Goal: Information Seeking & Learning: Learn about a topic

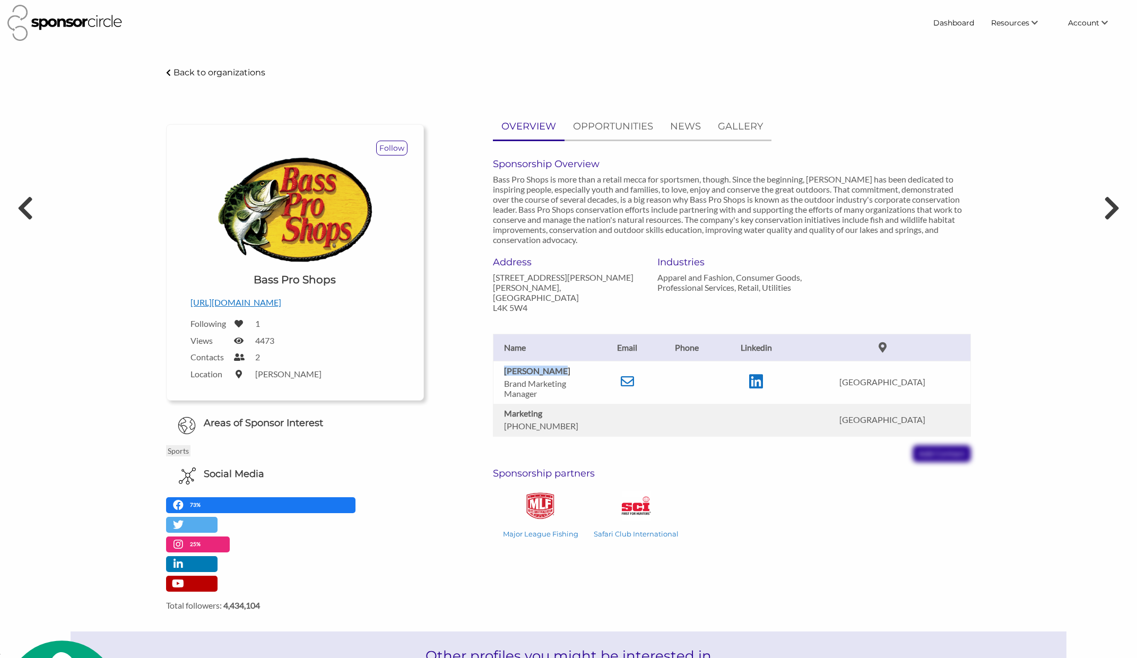
scroll to position [15391, 0]
click at [957, 23] on link "Dashboard" at bounding box center [954, 22] width 58 height 19
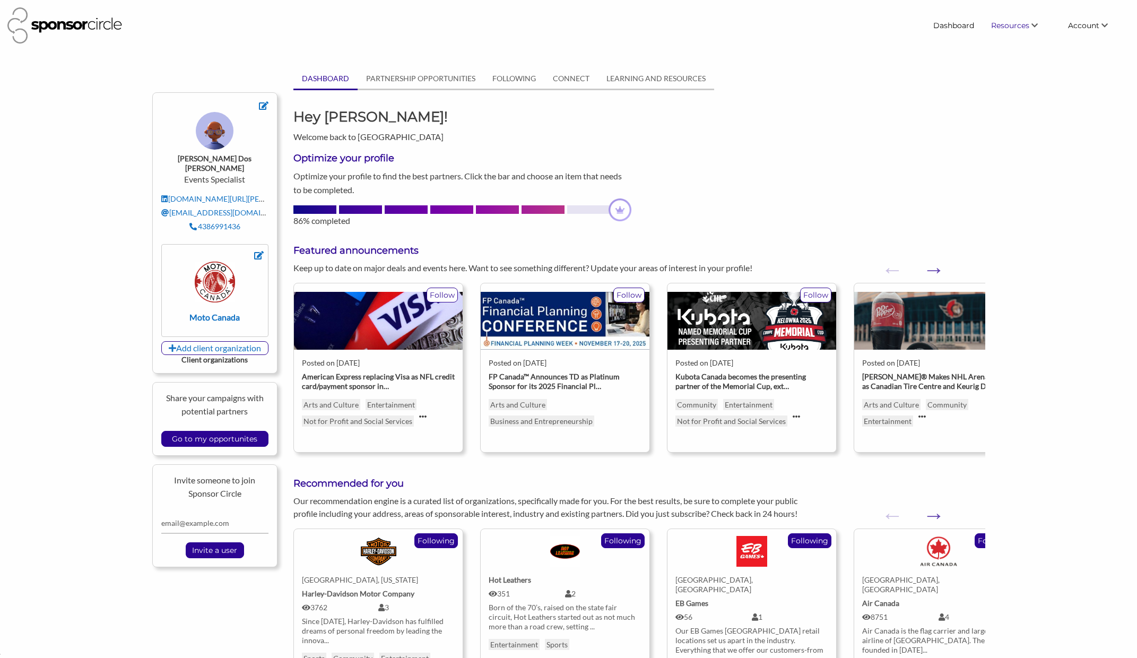
scroll to position [15391, 0]
click at [1032, 28] on icon "\aResources\a\a" at bounding box center [1034, 25] width 6 height 7
click at [1082, 28] on span "Account" at bounding box center [1083, 26] width 31 height 10
click at [995, 46] on link "Find New Partners" at bounding box center [1006, 45] width 105 height 19
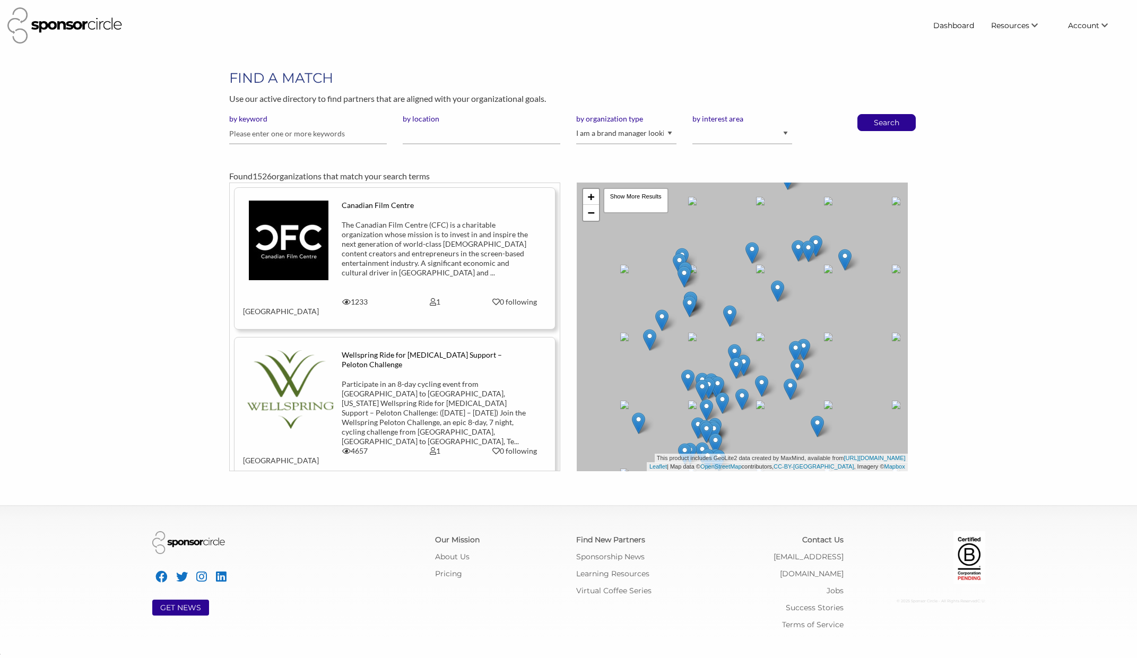
scroll to position [15391, 0]
click at [1006, 28] on span "Resources" at bounding box center [1010, 26] width 38 height 10
click at [1000, 49] on link "Find New Partners" at bounding box center [1006, 45] width 105 height 19
click at [654, 139] on select "I am an event organizer seeking new partnerships with suppliers, exhibitors or …" at bounding box center [626, 134] width 100 height 21
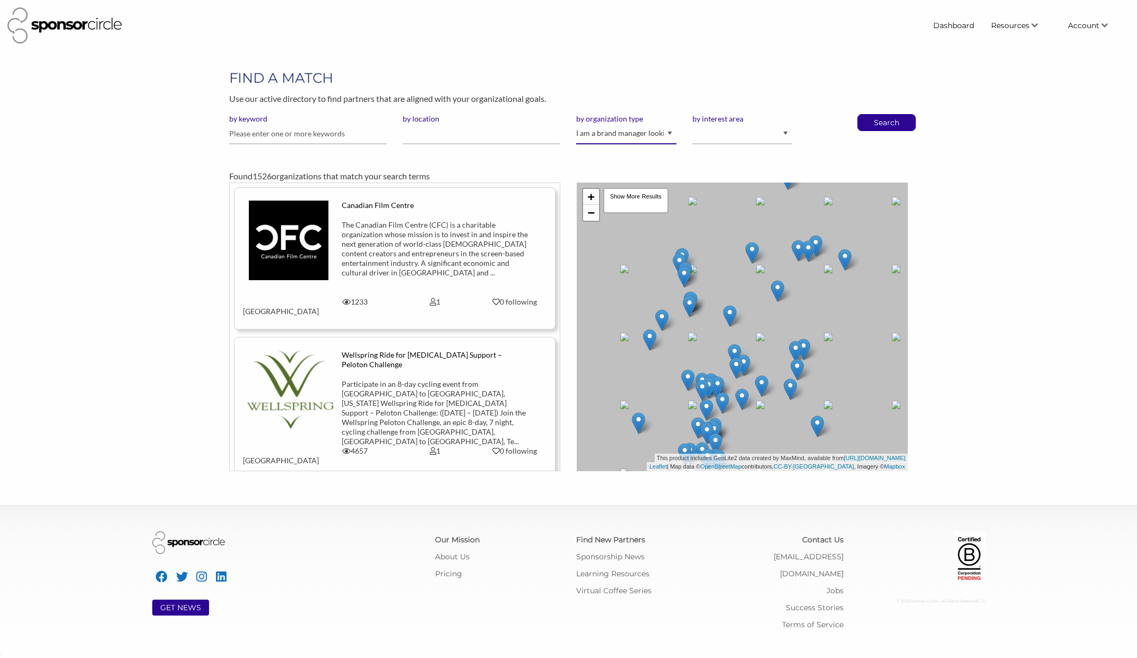
select select "Property"
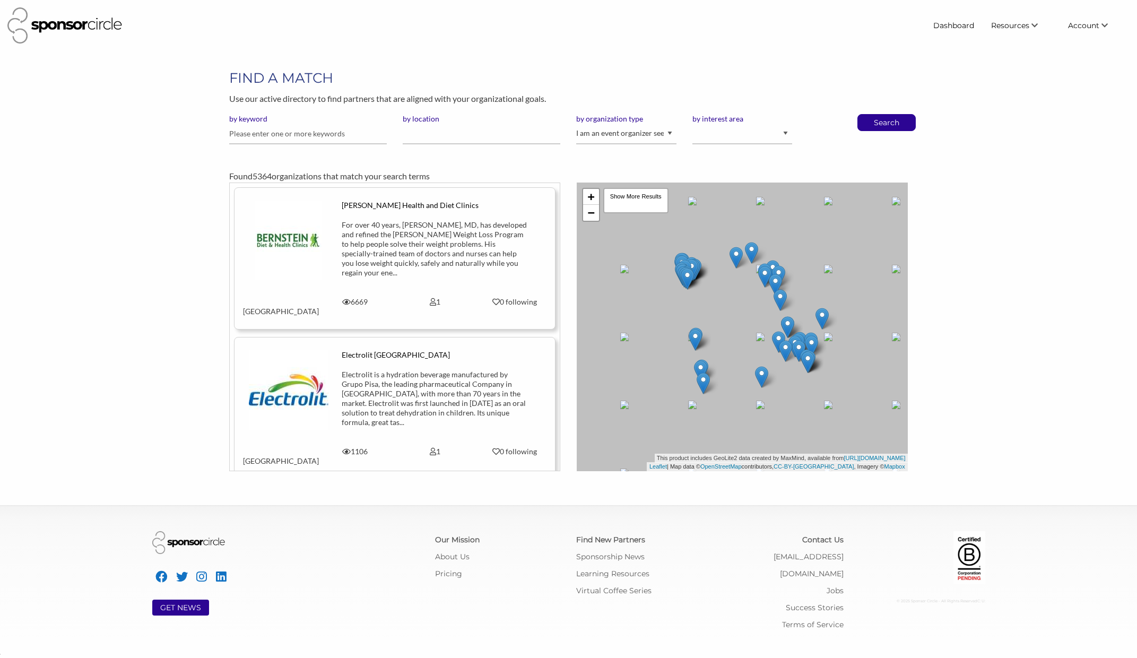
scroll to position [15391, 0]
click at [318, 133] on input "text" at bounding box center [308, 134] width 158 height 21
type input "f"
type input "ax"
click at [869, 115] on button "Search" at bounding box center [886, 123] width 35 height 16
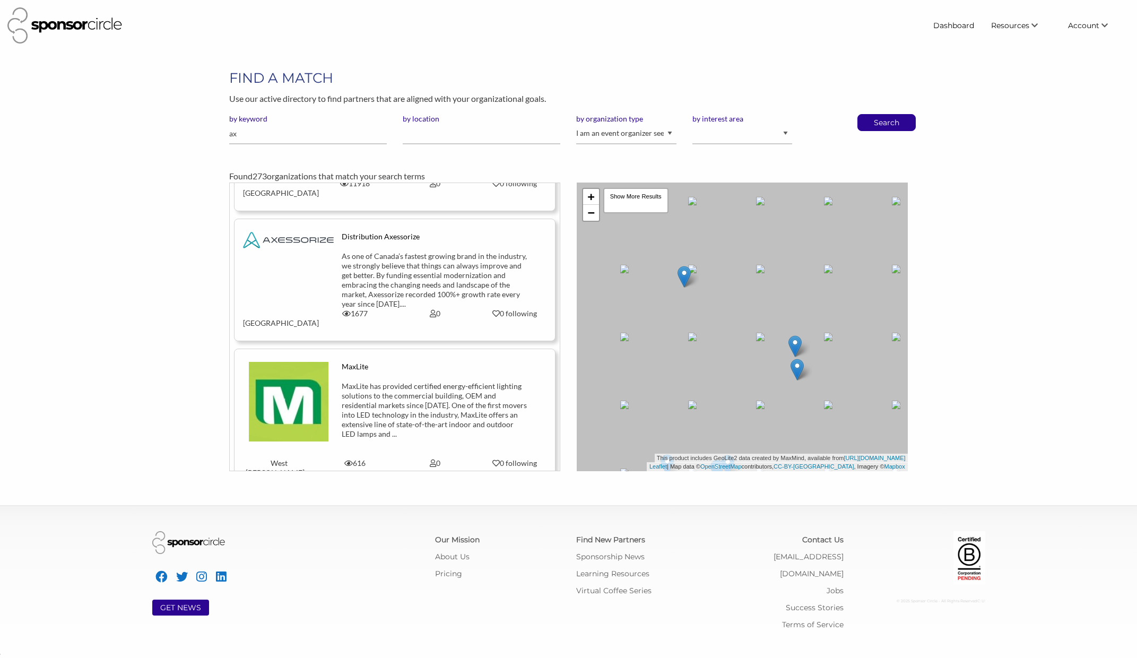
scroll to position [1397, 0]
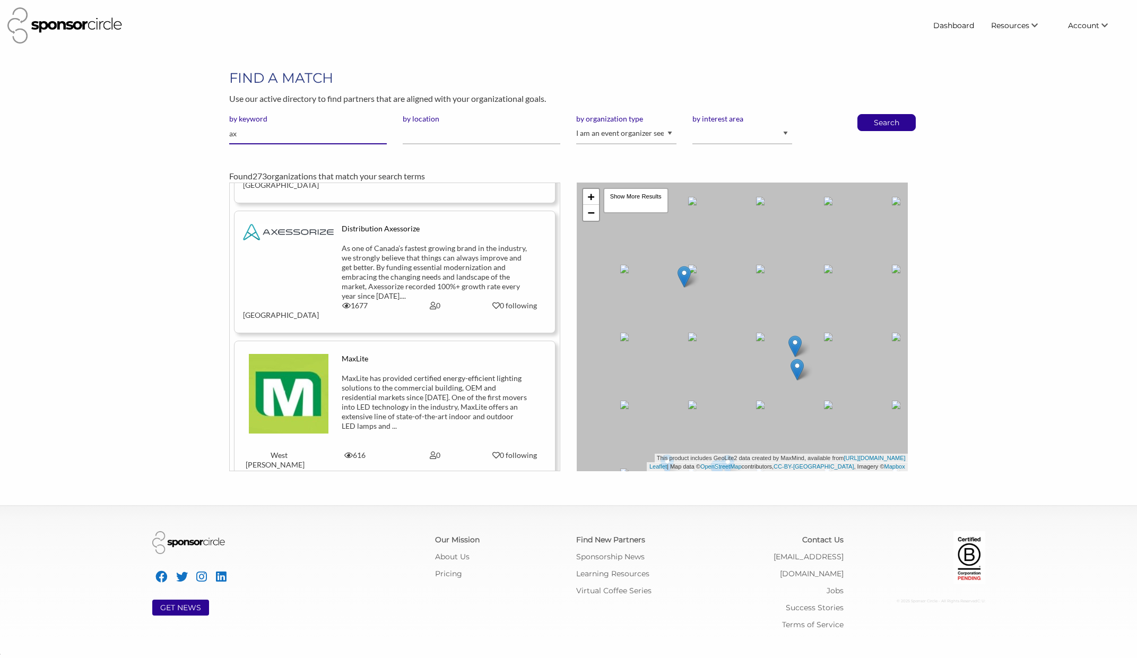
click at [264, 137] on input "ax" at bounding box center [308, 134] width 158 height 21
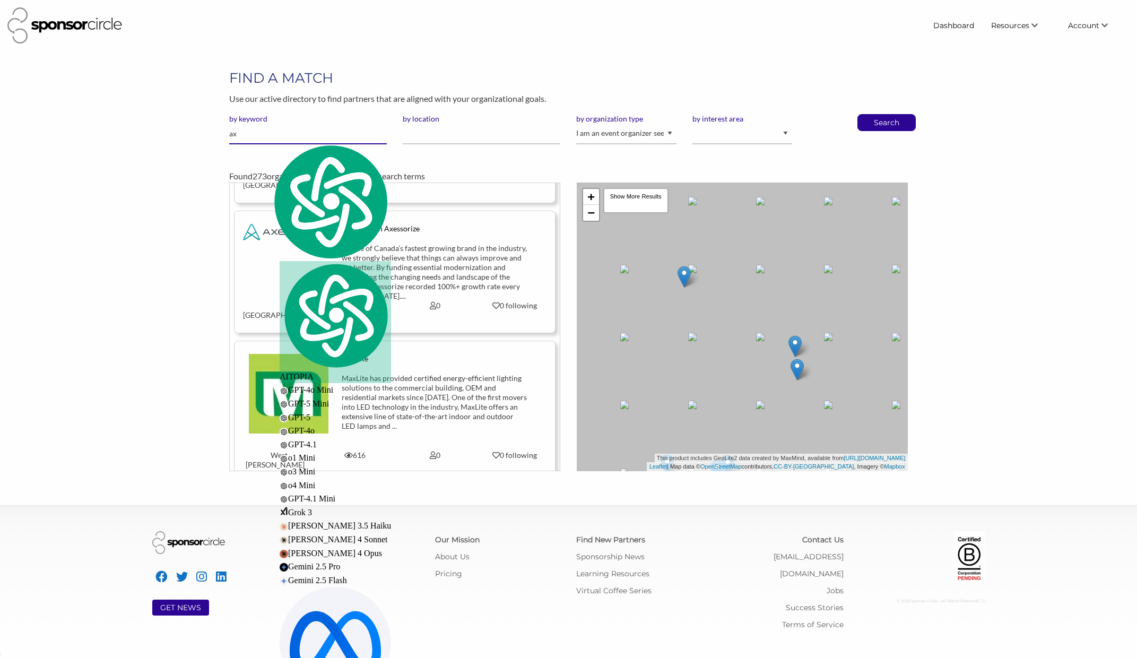
click at [264, 137] on input "ax" at bounding box center [308, 134] width 158 height 21
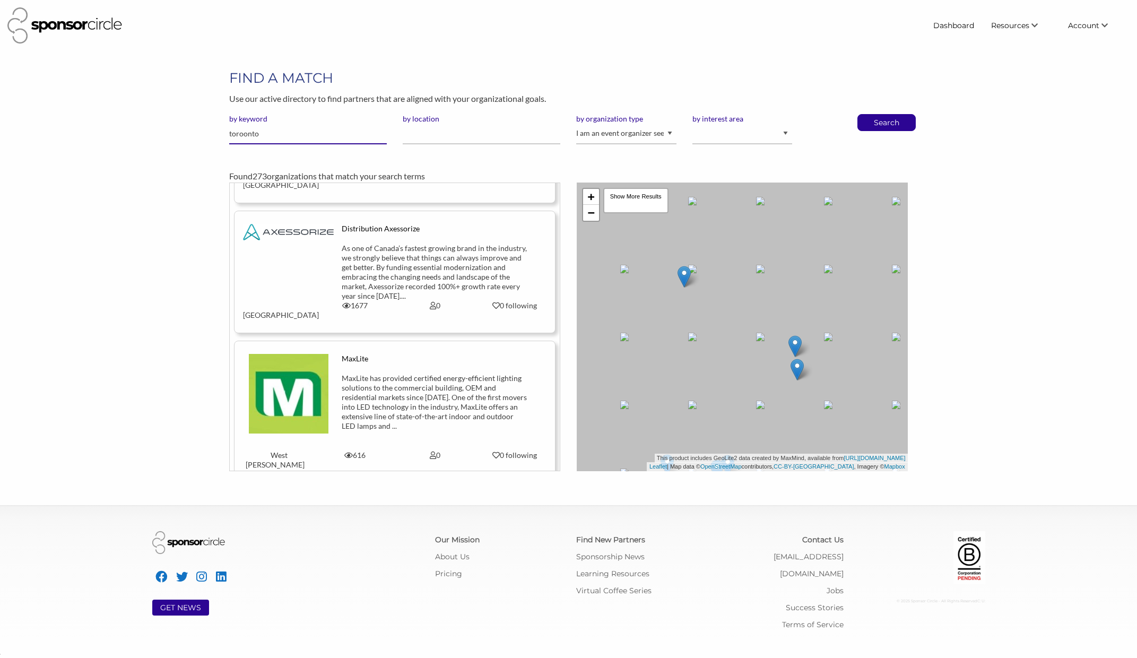
type input "toroonto"
click at [869, 115] on button "Search" at bounding box center [886, 123] width 35 height 16
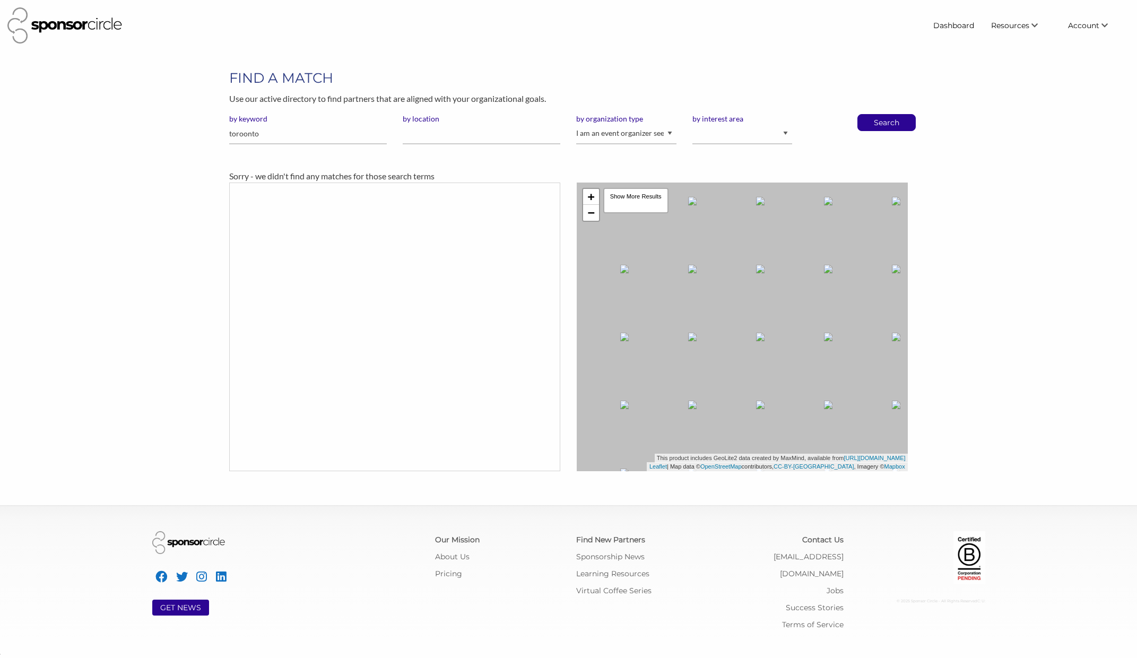
scroll to position [15391, 0]
click at [247, 136] on input "toroonto" at bounding box center [308, 134] width 158 height 21
type input "[GEOGRAPHIC_DATA]"
click at [869, 115] on button "Search" at bounding box center [886, 123] width 35 height 16
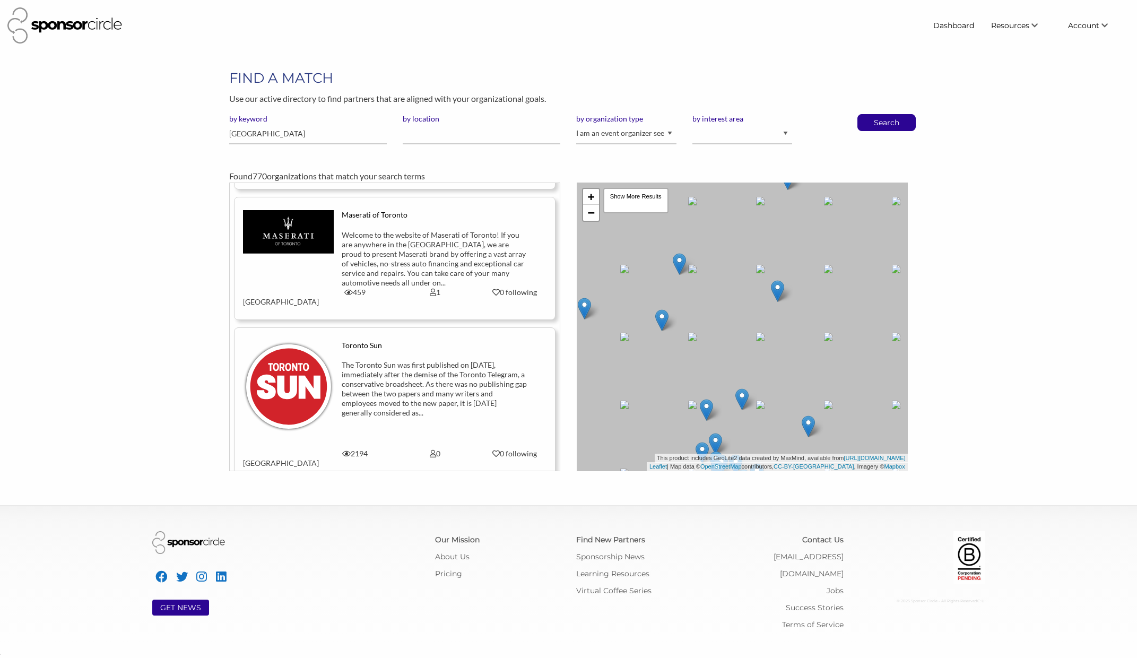
scroll to position [1286, 0]
click at [428, 360] on div "The Toronto Sun was first published on [DATE], immediately after the demise of …" at bounding box center [435, 388] width 186 height 57
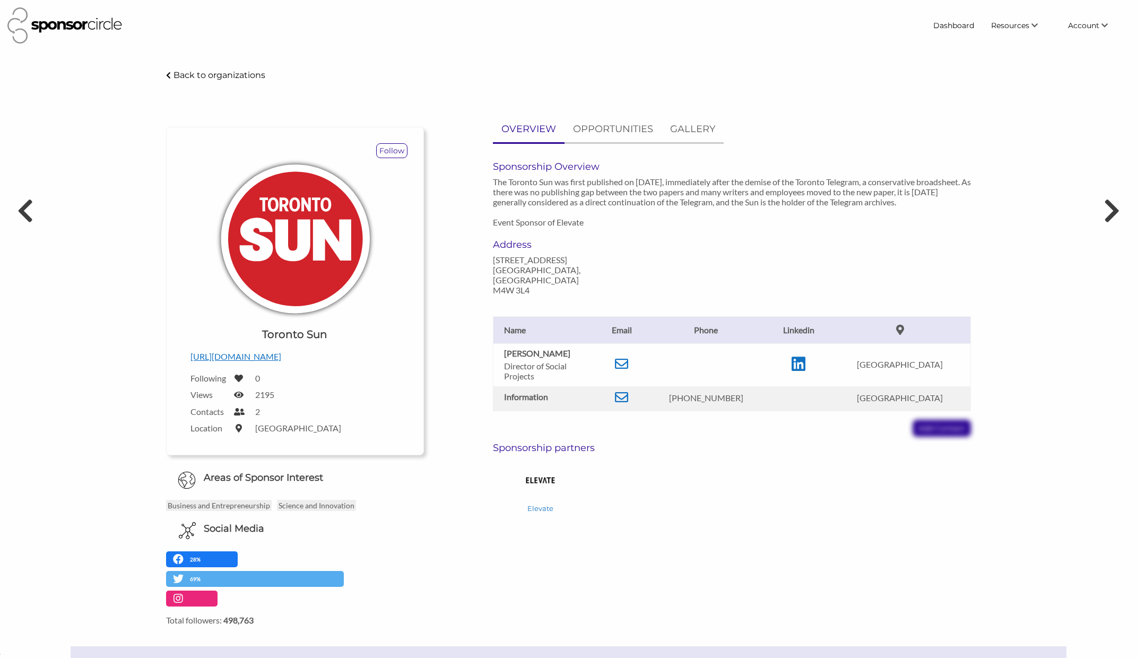
scroll to position [15391, 0]
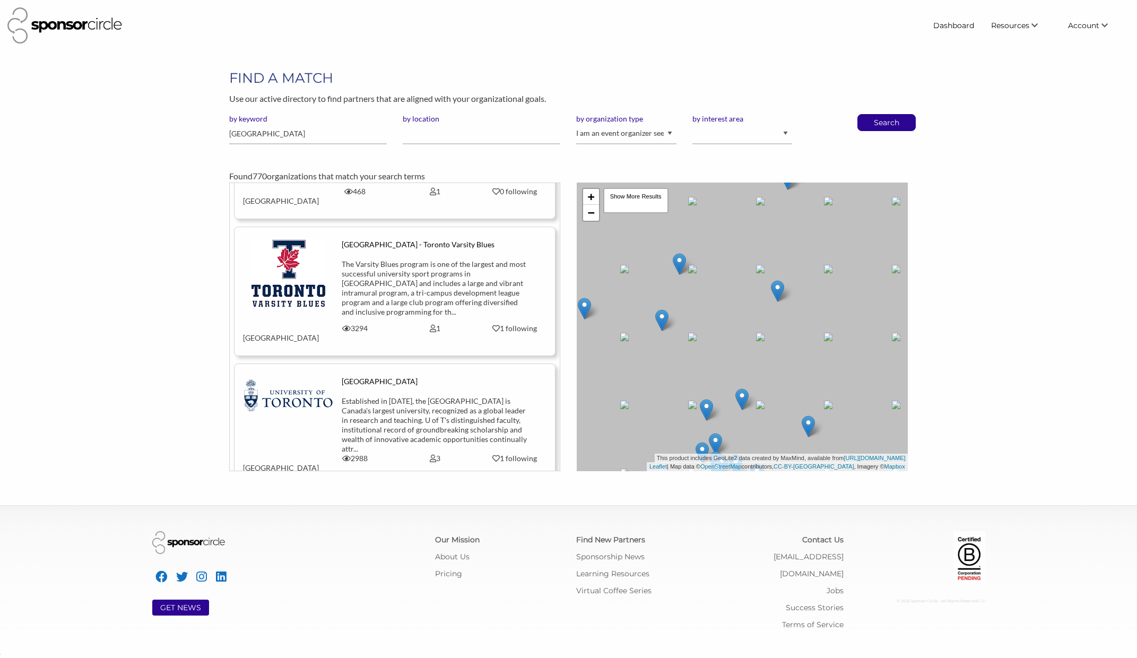
scroll to position [2427, 0]
